Goal: Task Accomplishment & Management: Use online tool/utility

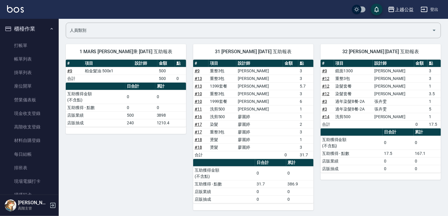
click at [28, 29] on button "櫃檯作業" at bounding box center [29, 28] width 54 height 15
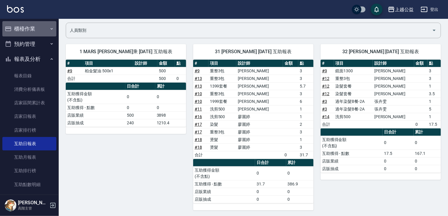
click at [32, 24] on button "櫃檯作業" at bounding box center [29, 28] width 54 height 15
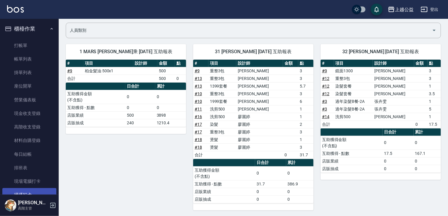
click at [21, 189] on link "掃碼打卡" at bounding box center [29, 194] width 54 height 13
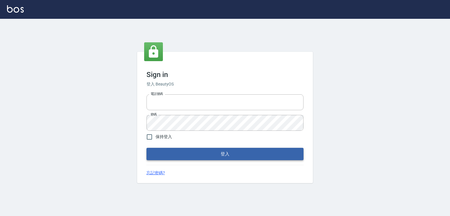
type input "0979268866"
click at [185, 157] on button "登入" at bounding box center [225, 154] width 157 height 12
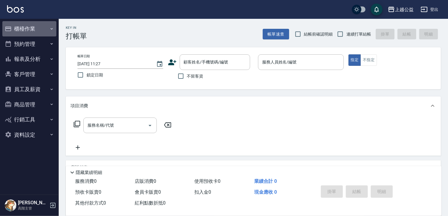
click at [52, 24] on button "櫃檯作業" at bounding box center [29, 28] width 54 height 15
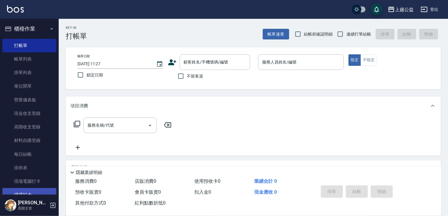
click at [47, 191] on link "掃碼打卡" at bounding box center [29, 194] width 54 height 13
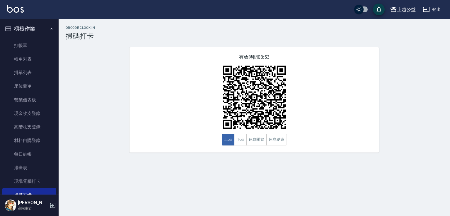
click at [432, 100] on html "上越公益 登出 櫃檯作業 打帳單 帳單列表 掛單列表 座位開單 營業儀表板 現金收支登錄 高階收支登錄 材料自購登錄 每日結帳 排班表 現場電腦打卡 掃碼打卡…" at bounding box center [225, 108] width 450 height 216
